Goal: Information Seeking & Learning: Learn about a topic

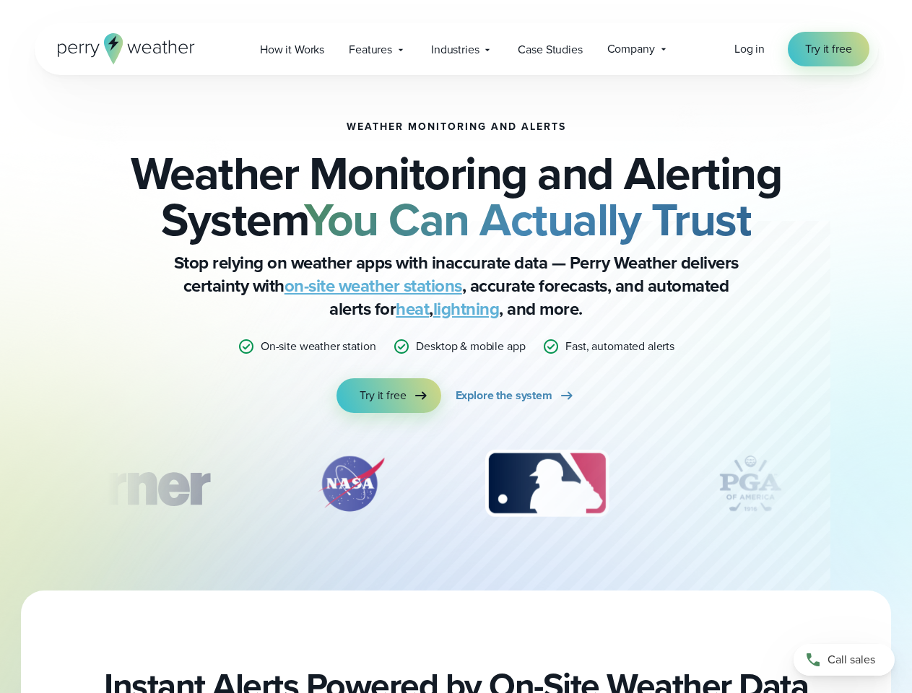
click at [456, 347] on p "Desktop & mobile app" at bounding box center [470, 346] width 109 height 17
click at [456, 49] on span "Industries" at bounding box center [455, 49] width 48 height 17
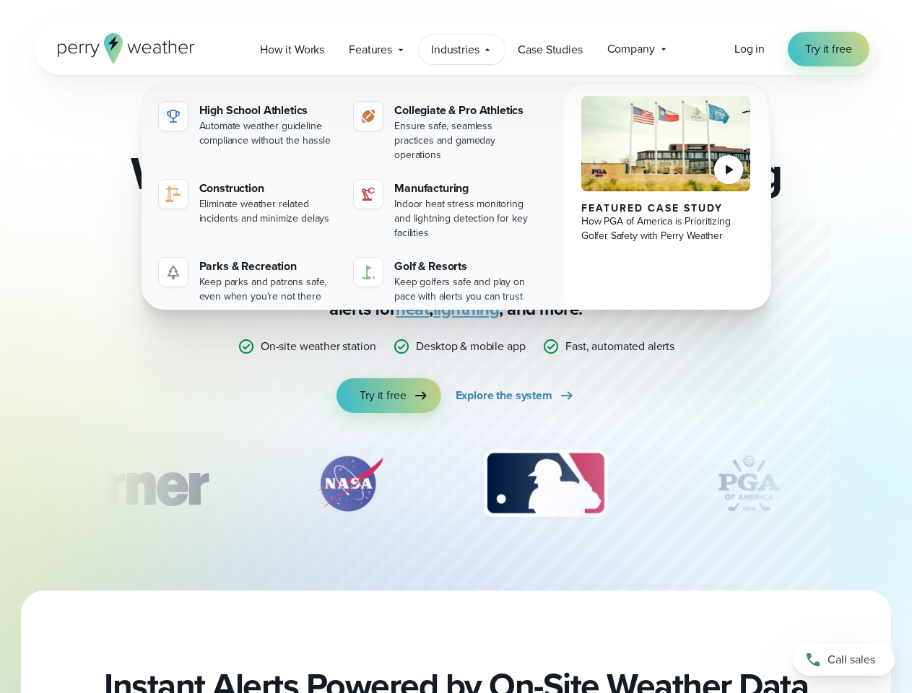
click at [456, 484] on div "slideshow" at bounding box center [456, 484] width 699 height 72
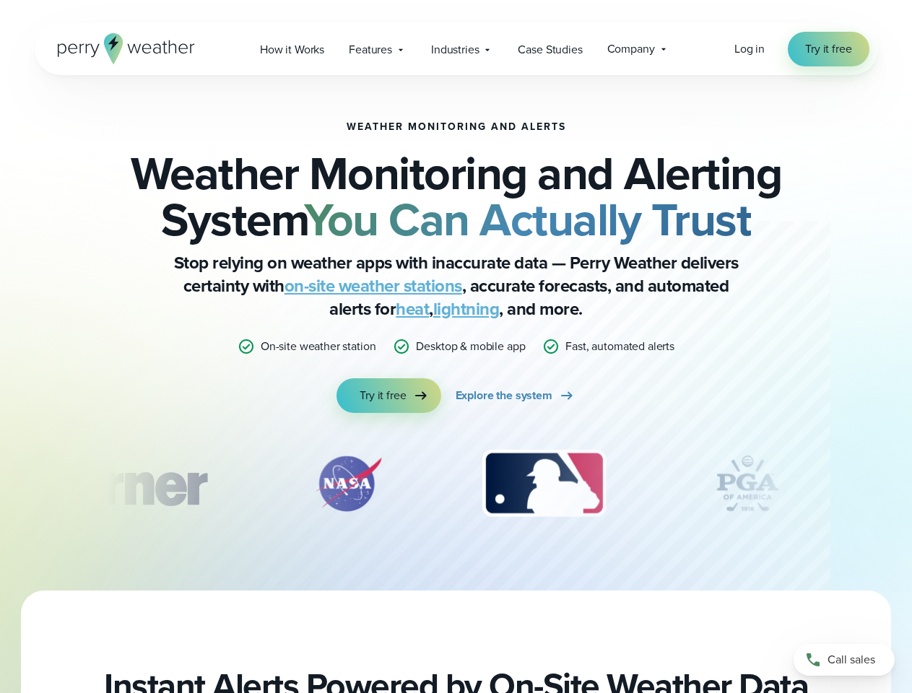
click at [0, 484] on div "Weather Monitoring and Alerts Weather Monitoring and Alerting System You Can Ac…" at bounding box center [456, 333] width 912 height 516
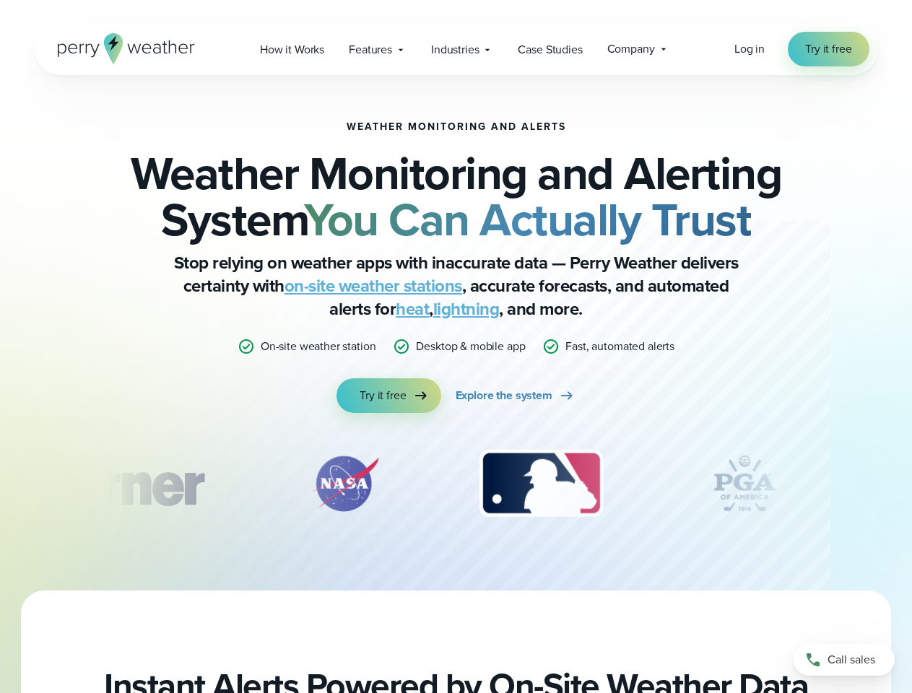
click at [0, 484] on div "Weather Monitoring and Alerts Weather Monitoring and Alerting System You Can Ac…" at bounding box center [456, 333] width 912 height 516
